Goal: Task Accomplishment & Management: Manage account settings

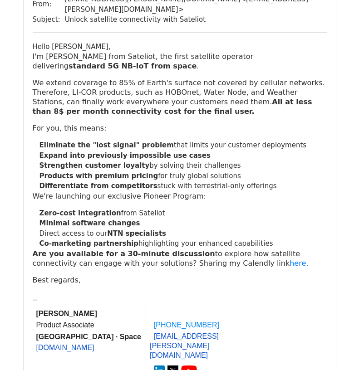
scroll to position [136, 0]
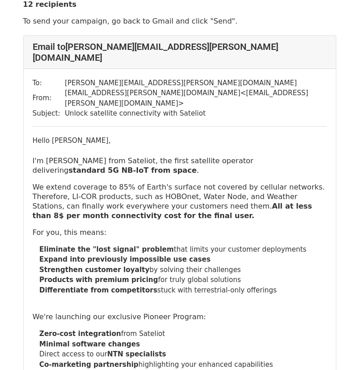
scroll to position [45, 0]
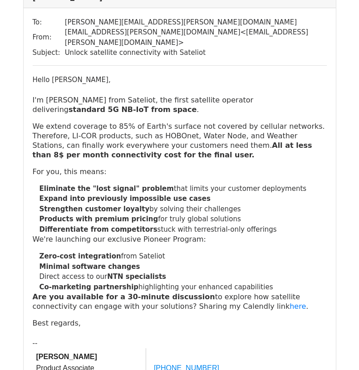
scroll to position [91, 0]
